Goal: Check status

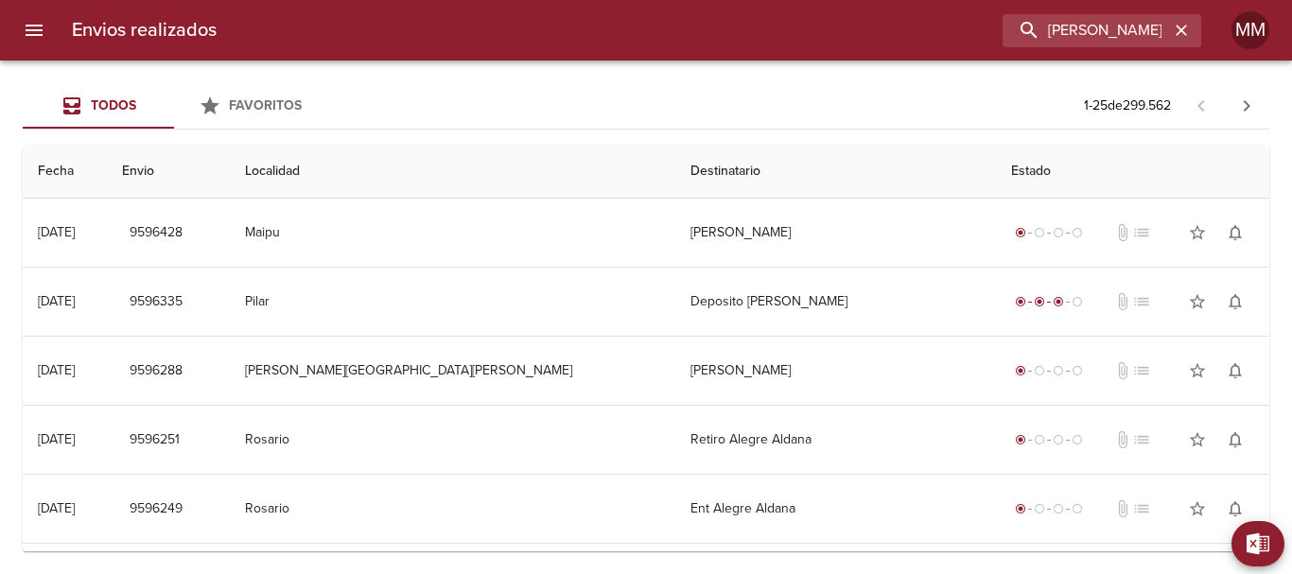
type input "JAEL NAZARET"
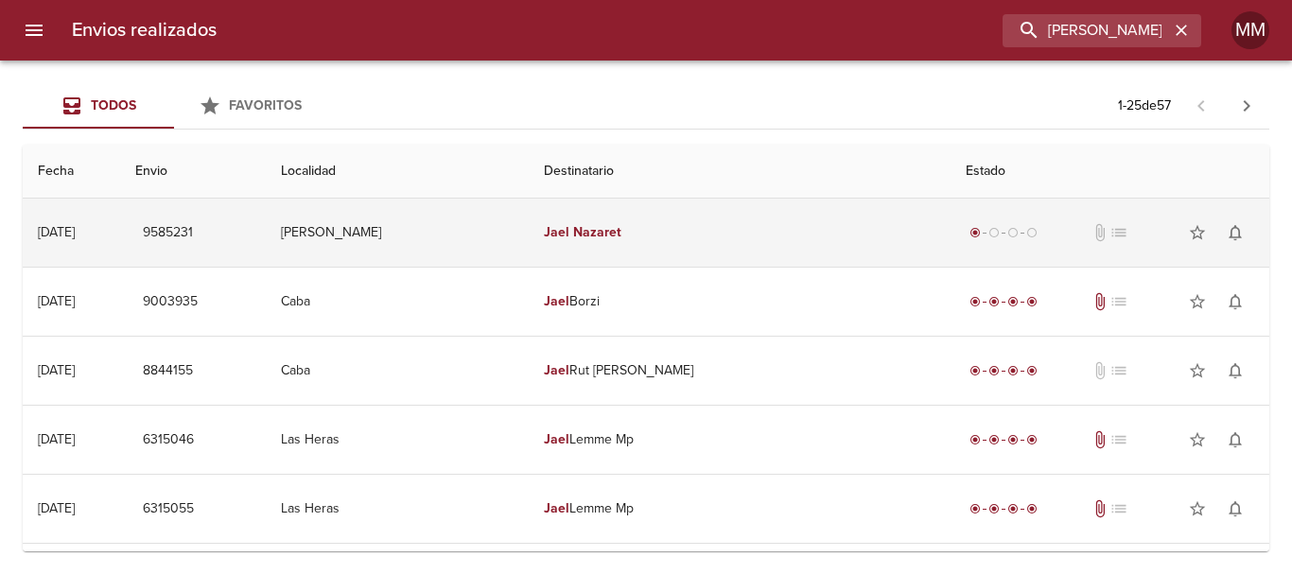
click at [817, 245] on td "Jael Nazaret" at bounding box center [740, 233] width 422 height 68
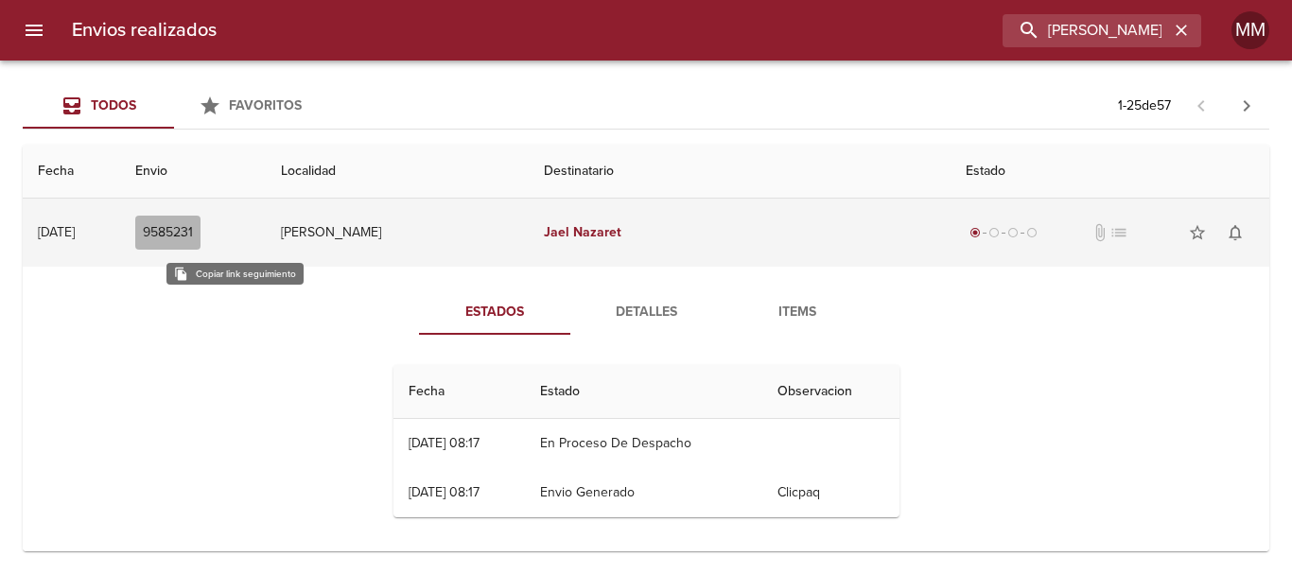
click at [193, 230] on span "9585231" at bounding box center [168, 233] width 50 height 24
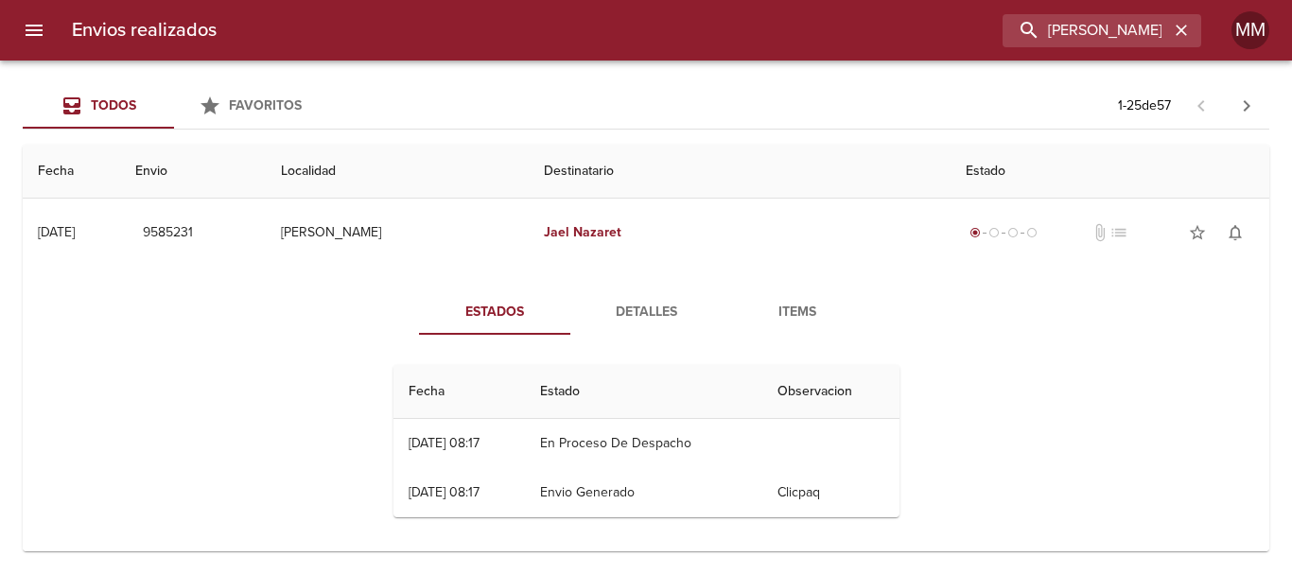
click at [646, 304] on span "Detalles" at bounding box center [646, 313] width 129 height 24
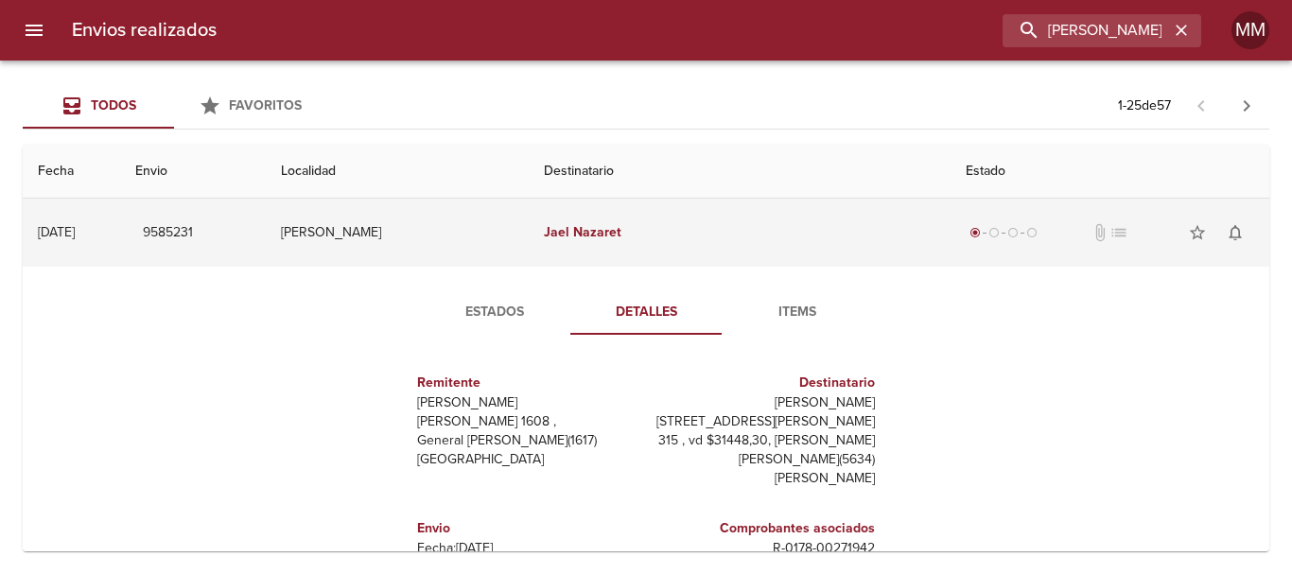
click at [766, 255] on td "Jael Nazaret" at bounding box center [740, 233] width 422 height 68
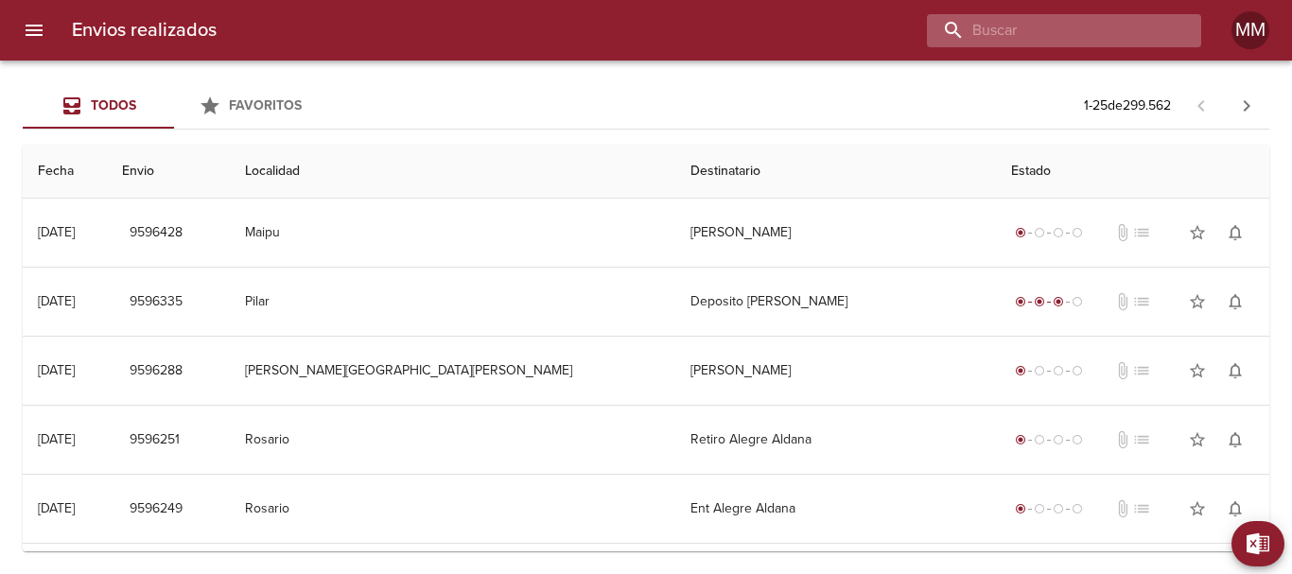
click at [1159, 29] on input "buscar" at bounding box center [1048, 30] width 242 height 33
paste input "ESCUER [PERSON_NAME]"
type input "ESCUER [PERSON_NAME]"
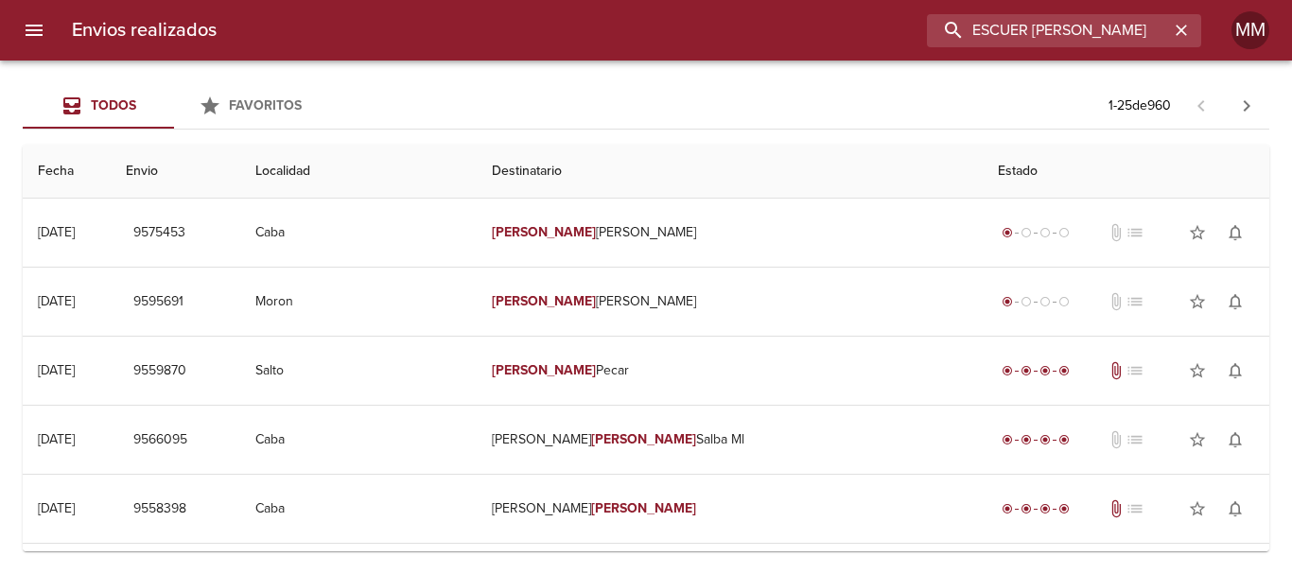
drag, startPoint x: 1023, startPoint y: 26, endPoint x: 806, endPoint y: 23, distance: 216.6
click at [806, 23] on div "ESCUER [PERSON_NAME]" at bounding box center [717, 30] width 970 height 33
